Goal: Information Seeking & Learning: Learn about a topic

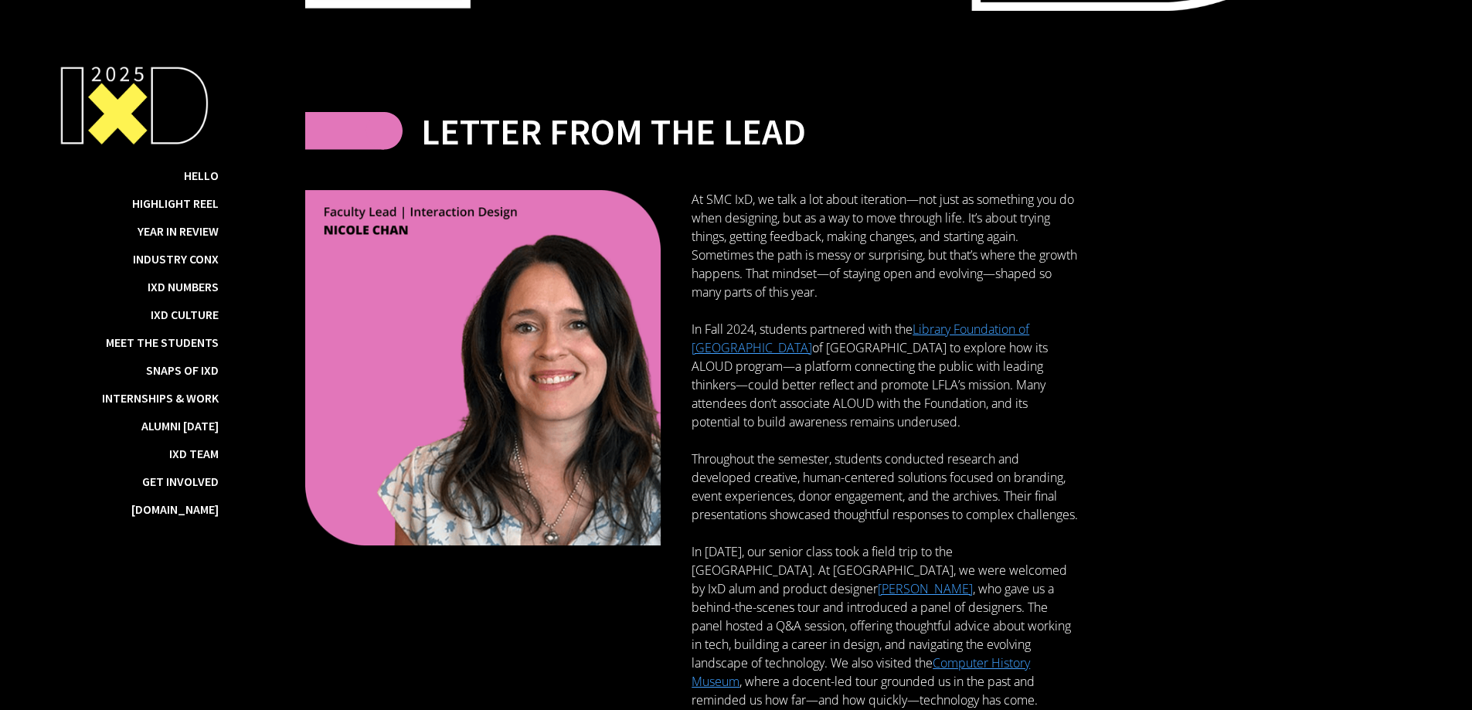
scroll to position [695, 0]
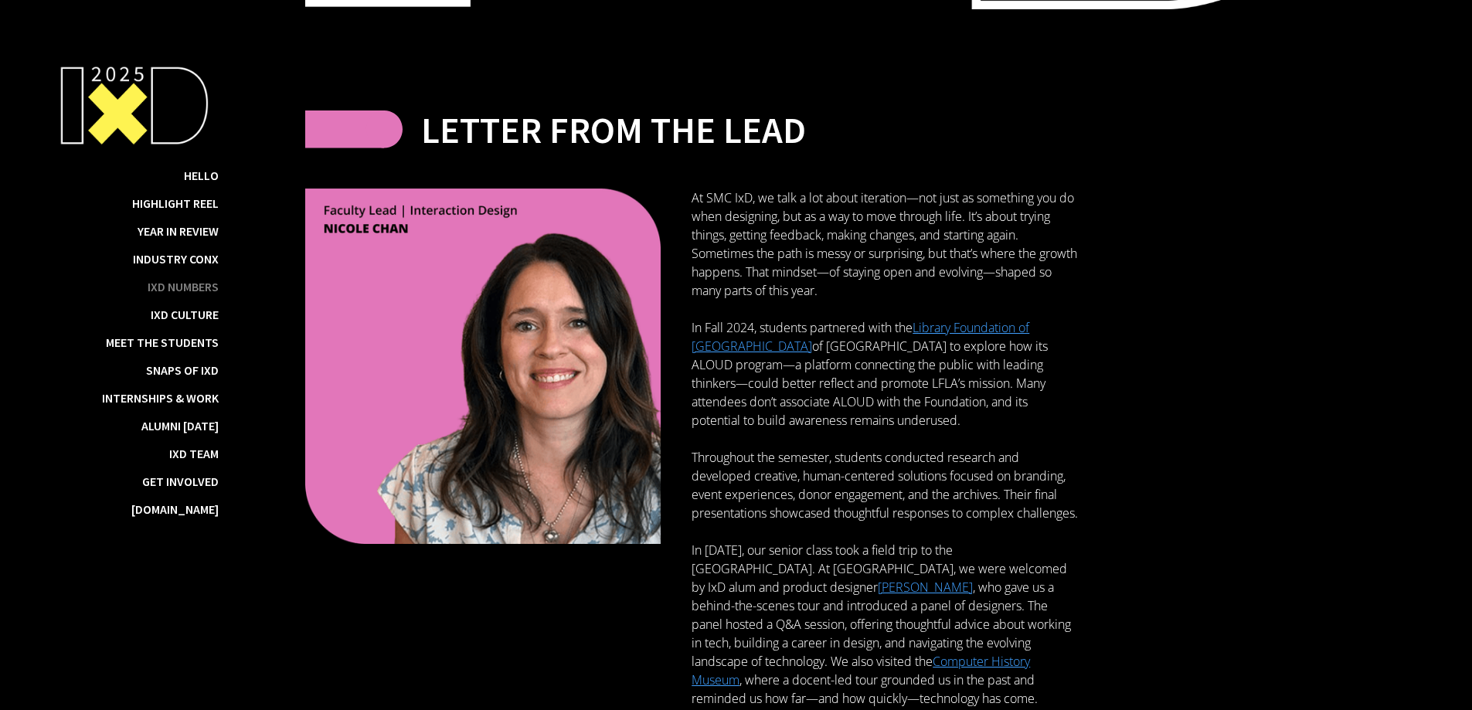
click at [202, 290] on div "IxD Numbers" at bounding box center [183, 286] width 71 height 15
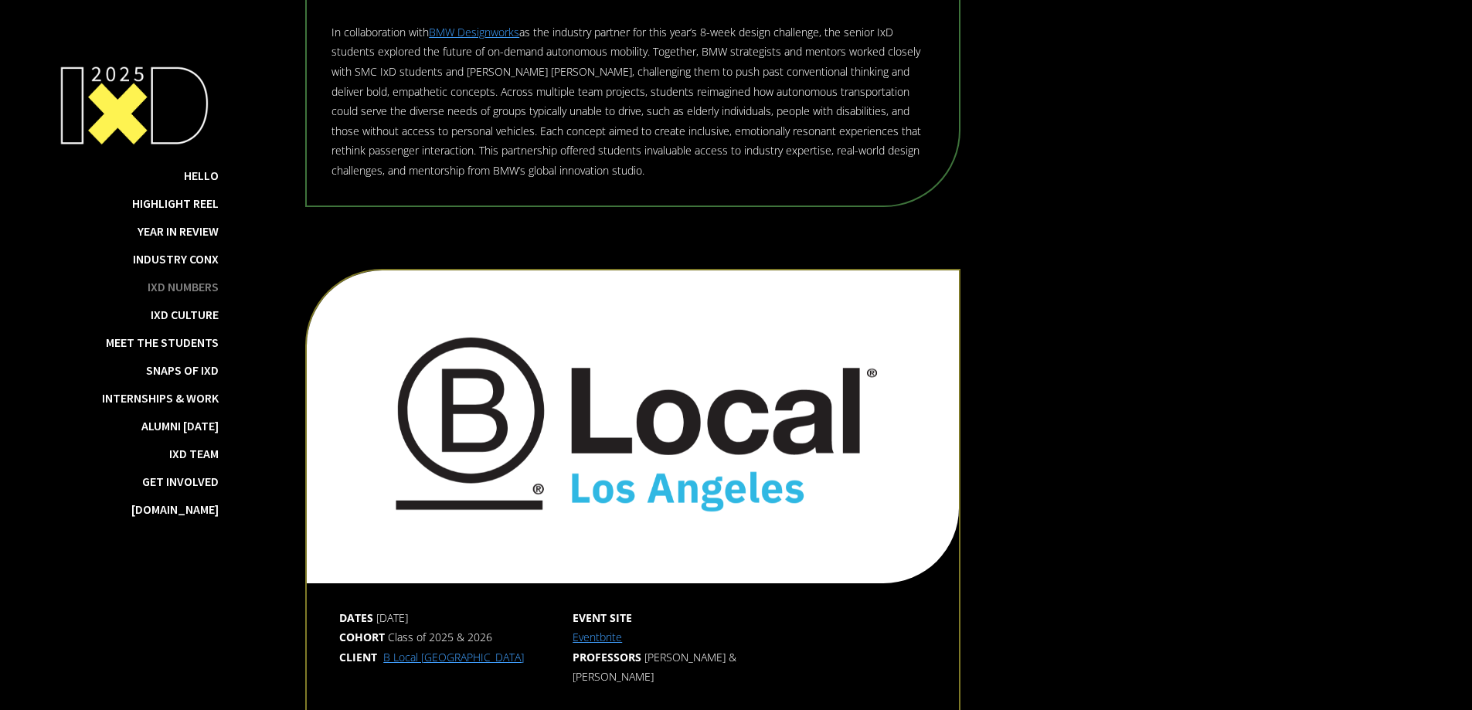
scroll to position [7393, 0]
